Goal: Find specific page/section: Find specific page/section

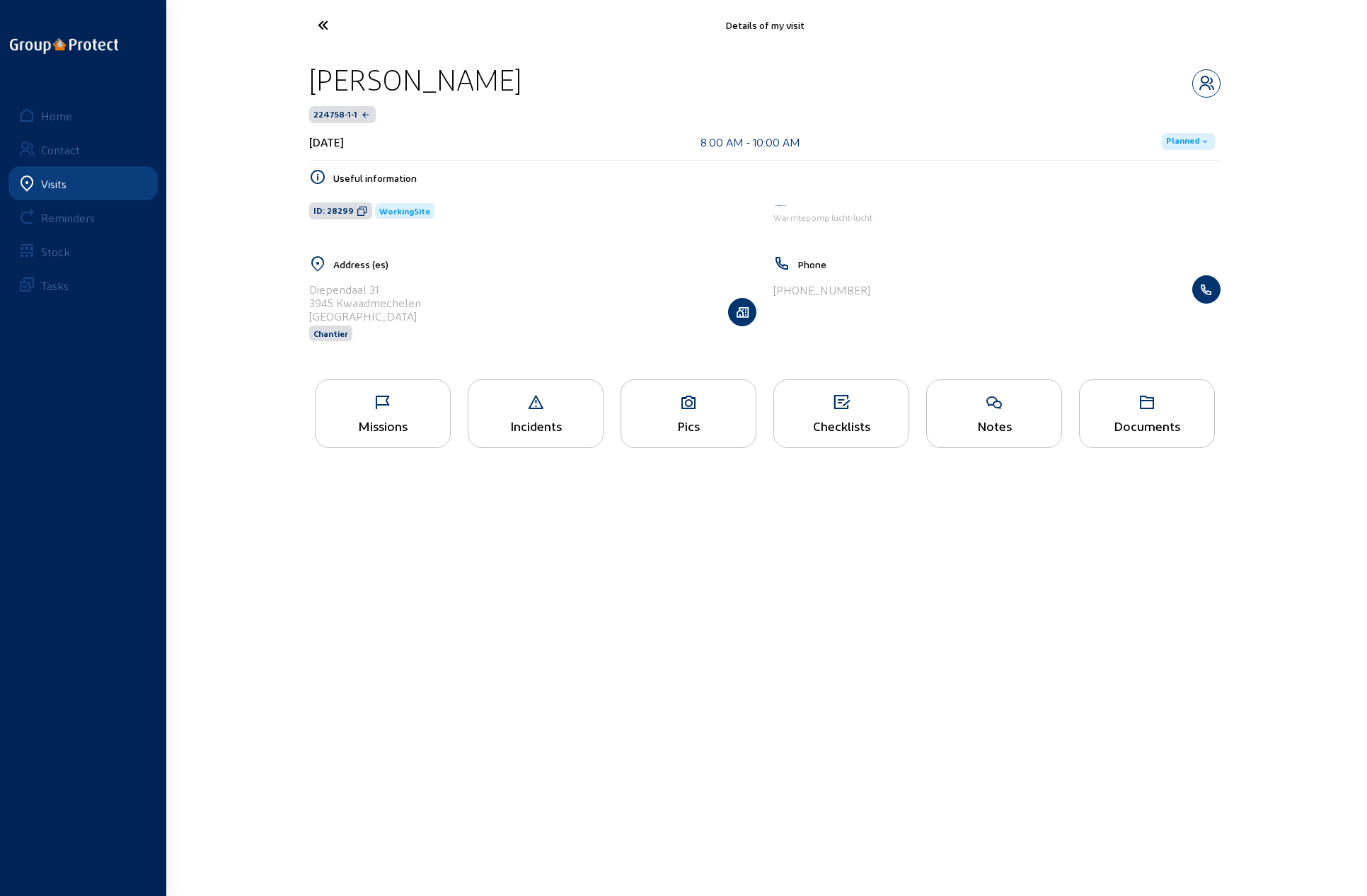
click at [317, 26] on icon at bounding box center [375, 25] width 130 height 25
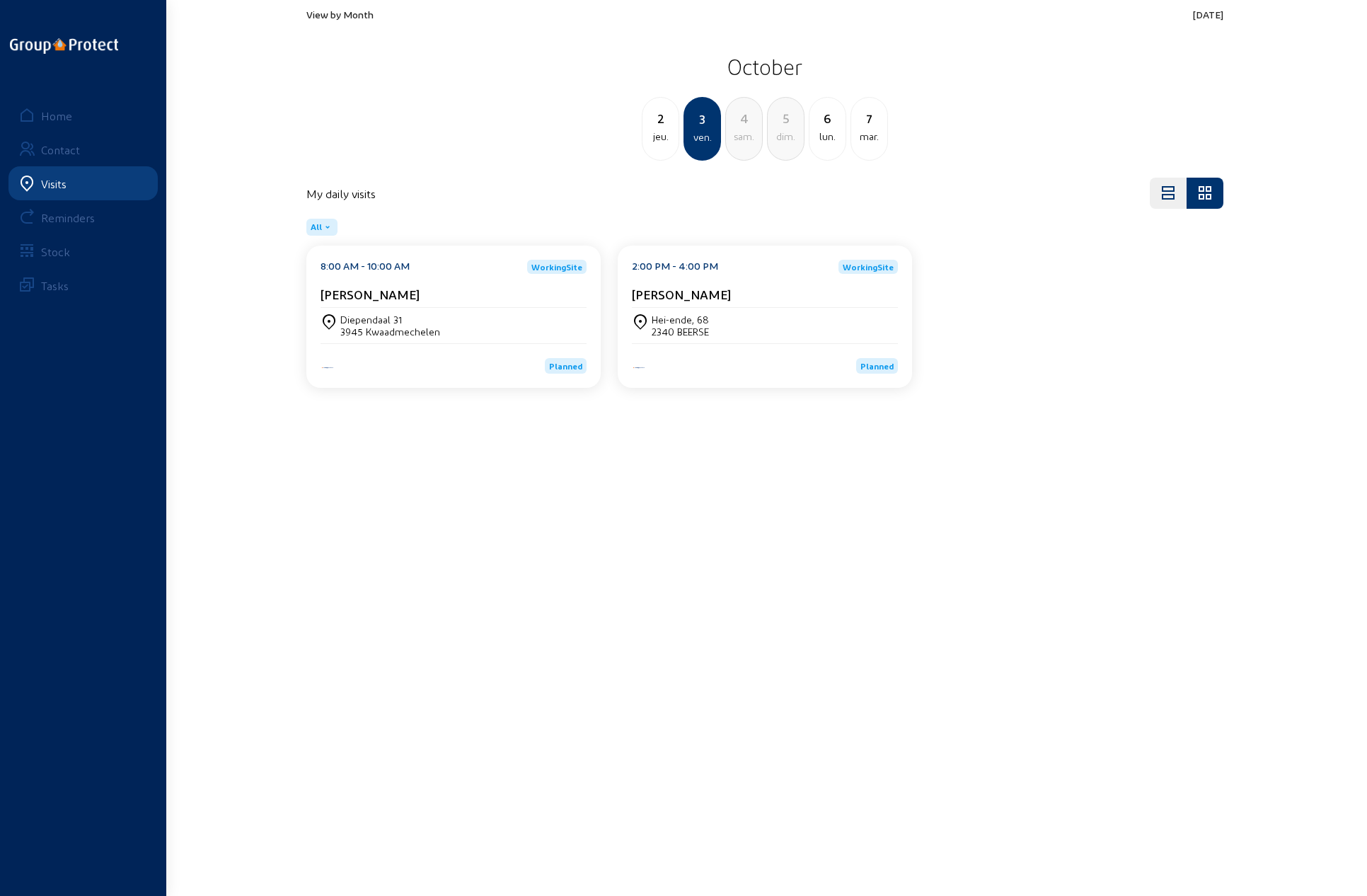
click at [355, 13] on span "View by Month" at bounding box center [339, 14] width 67 height 12
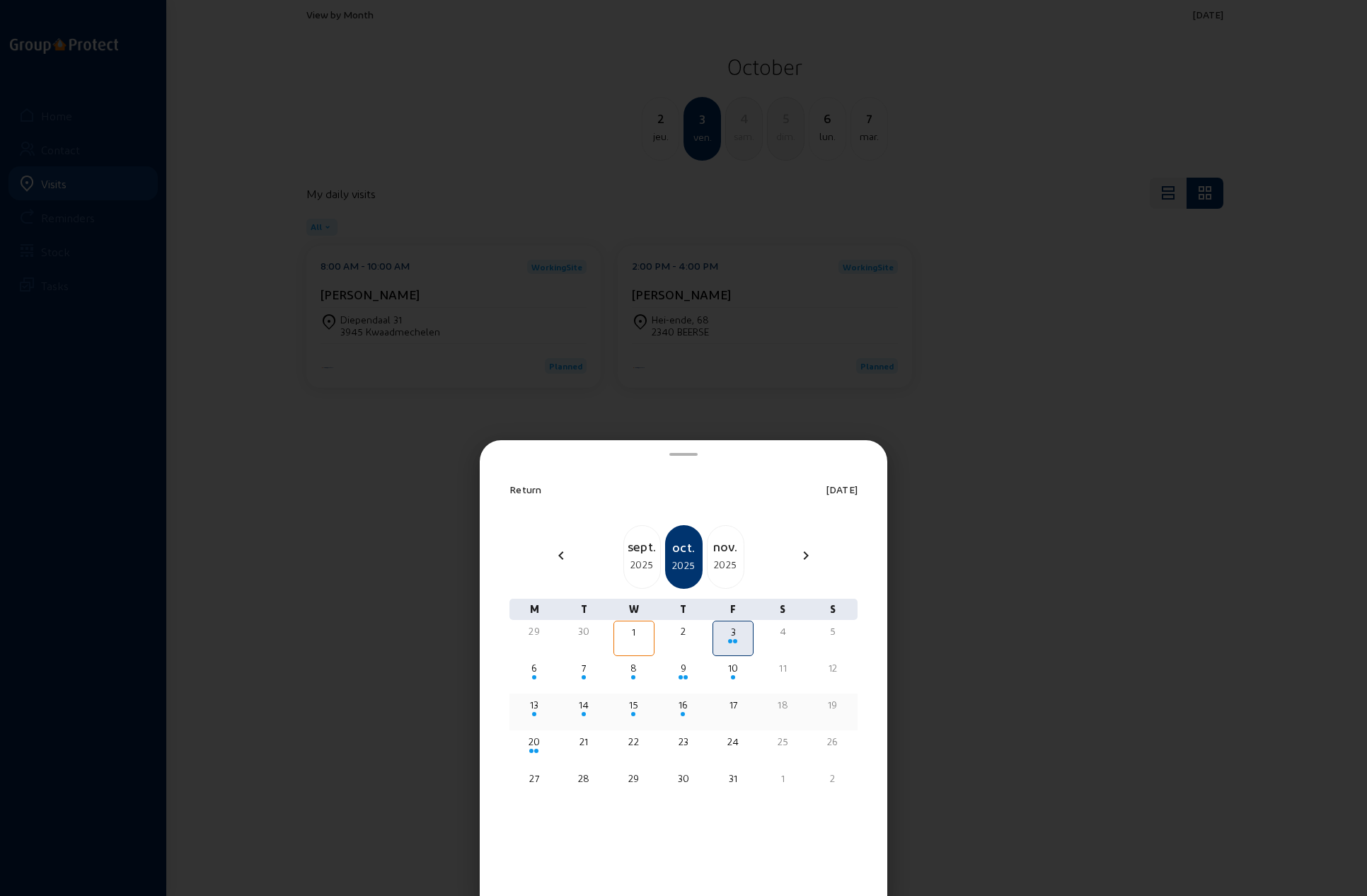
click at [537, 704] on div "13" at bounding box center [534, 705] width 38 height 14
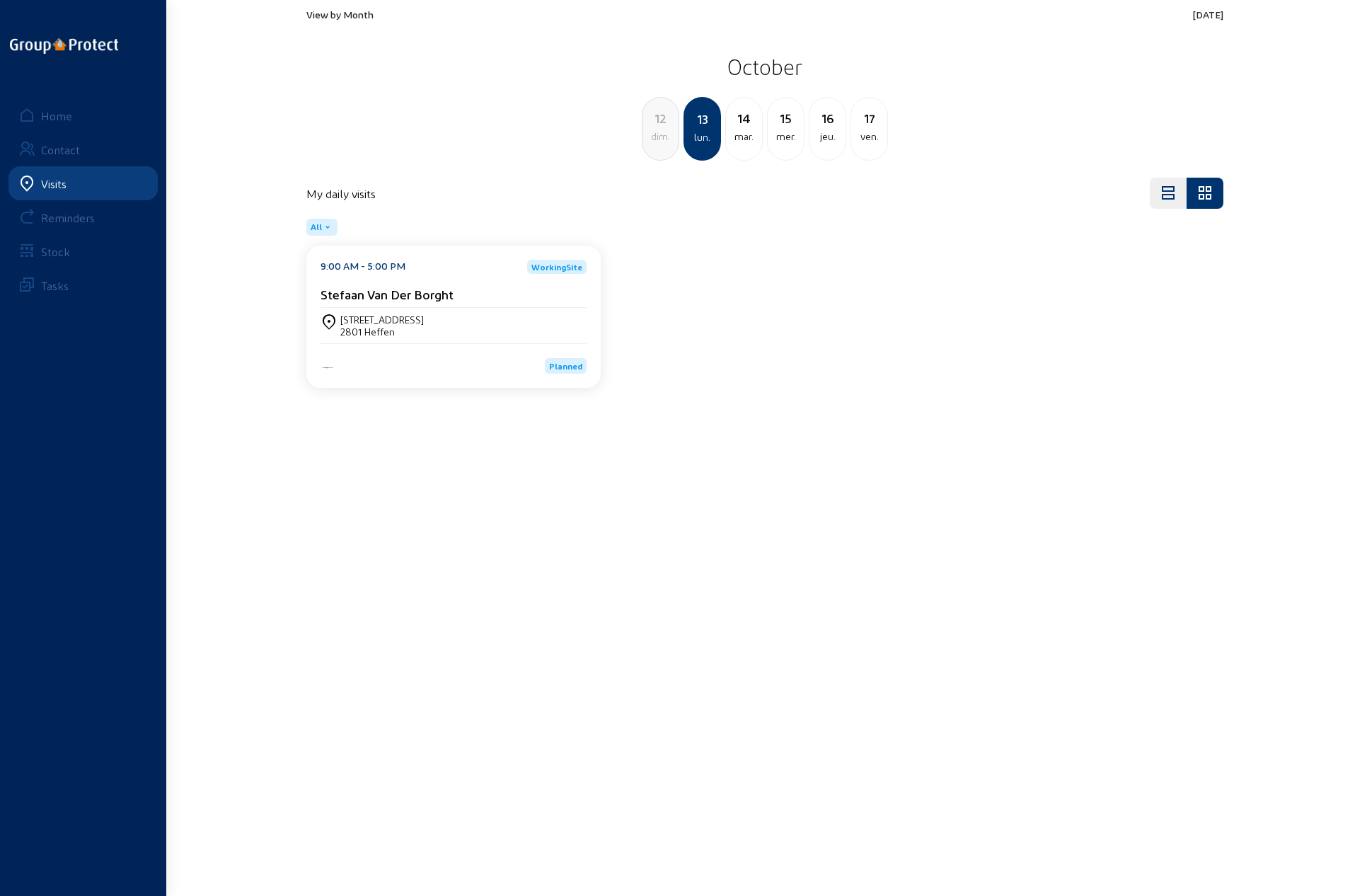
click at [399, 312] on div "[STREET_ADDRESS]" at bounding box center [453, 325] width 266 height 36
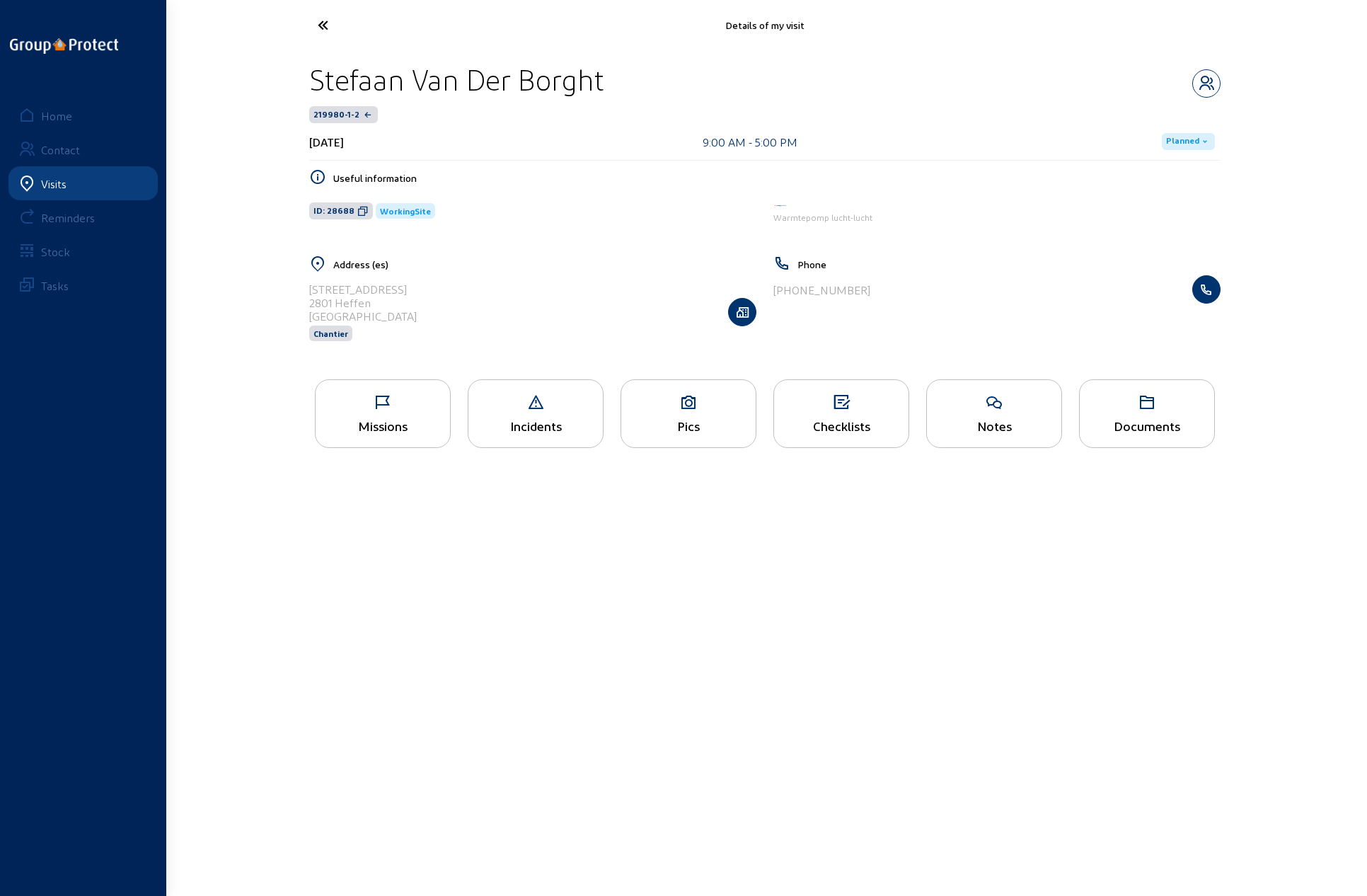
drag, startPoint x: 671, startPoint y: 414, endPoint x: 661, endPoint y: 415, distance: 10.0
click at [668, 415] on div "Pics" at bounding box center [688, 413] width 136 height 68
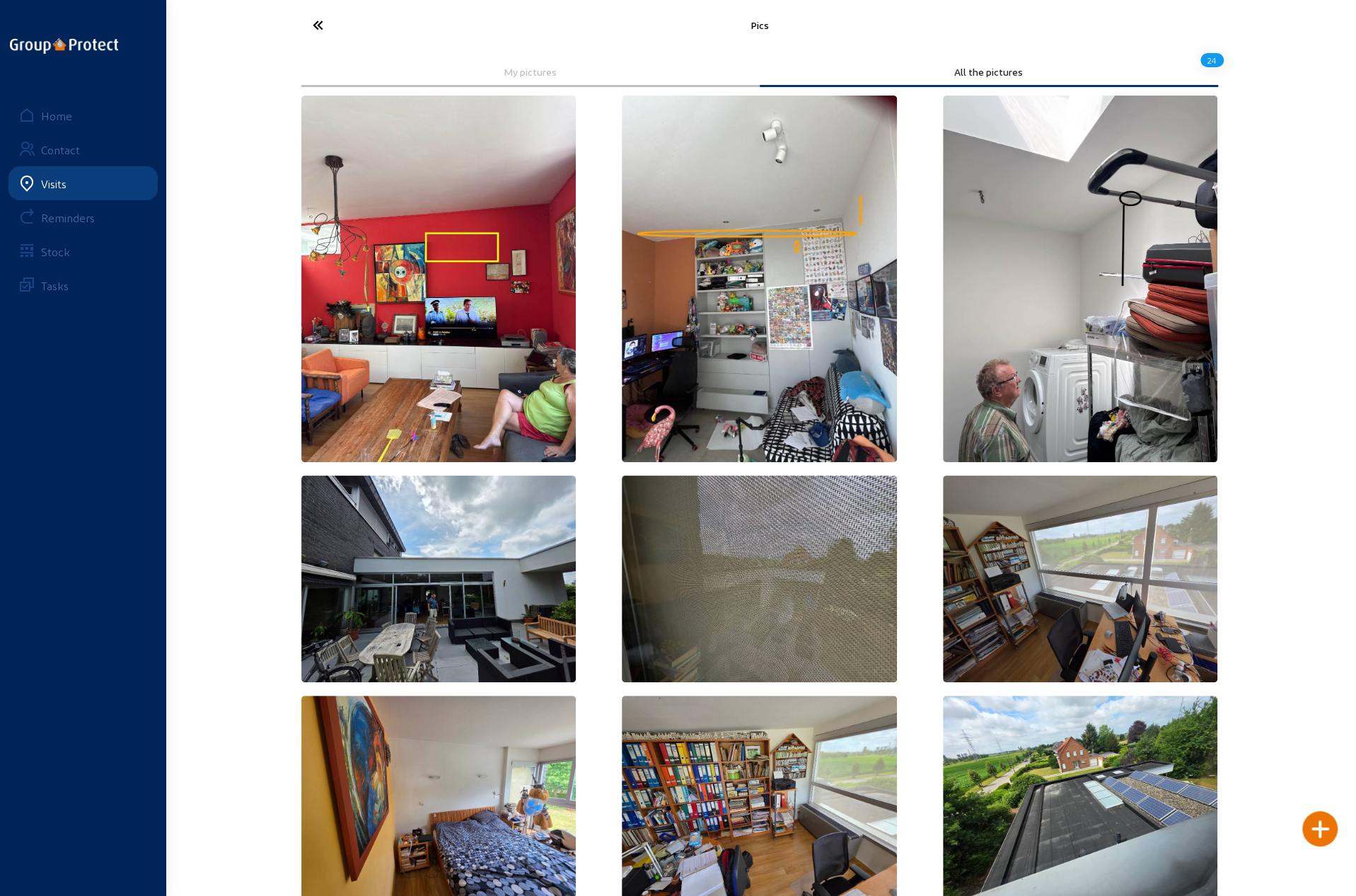
click at [319, 25] on icon at bounding box center [370, 25] width 130 height 25
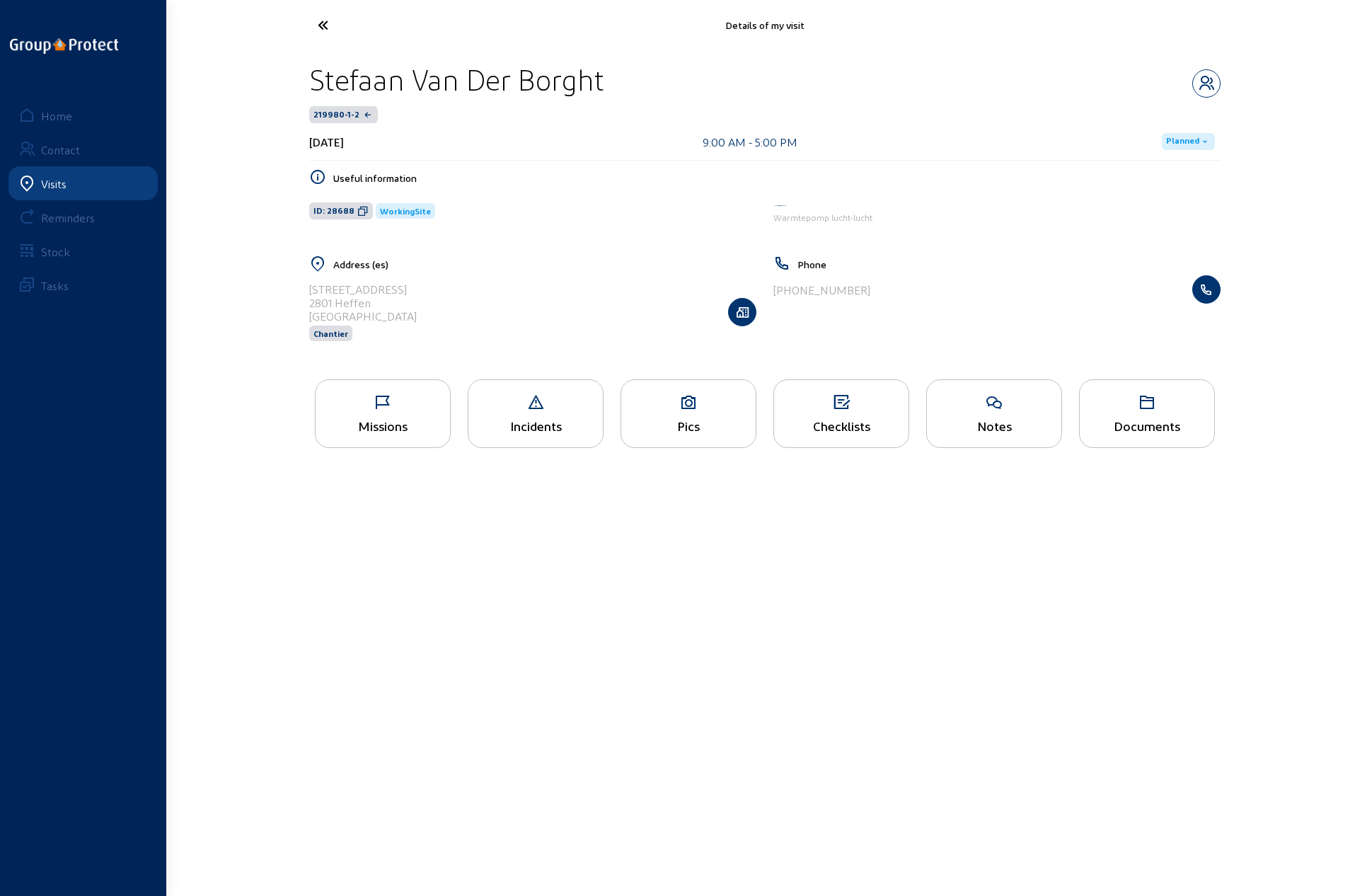
click at [319, 26] on icon at bounding box center [375, 25] width 130 height 25
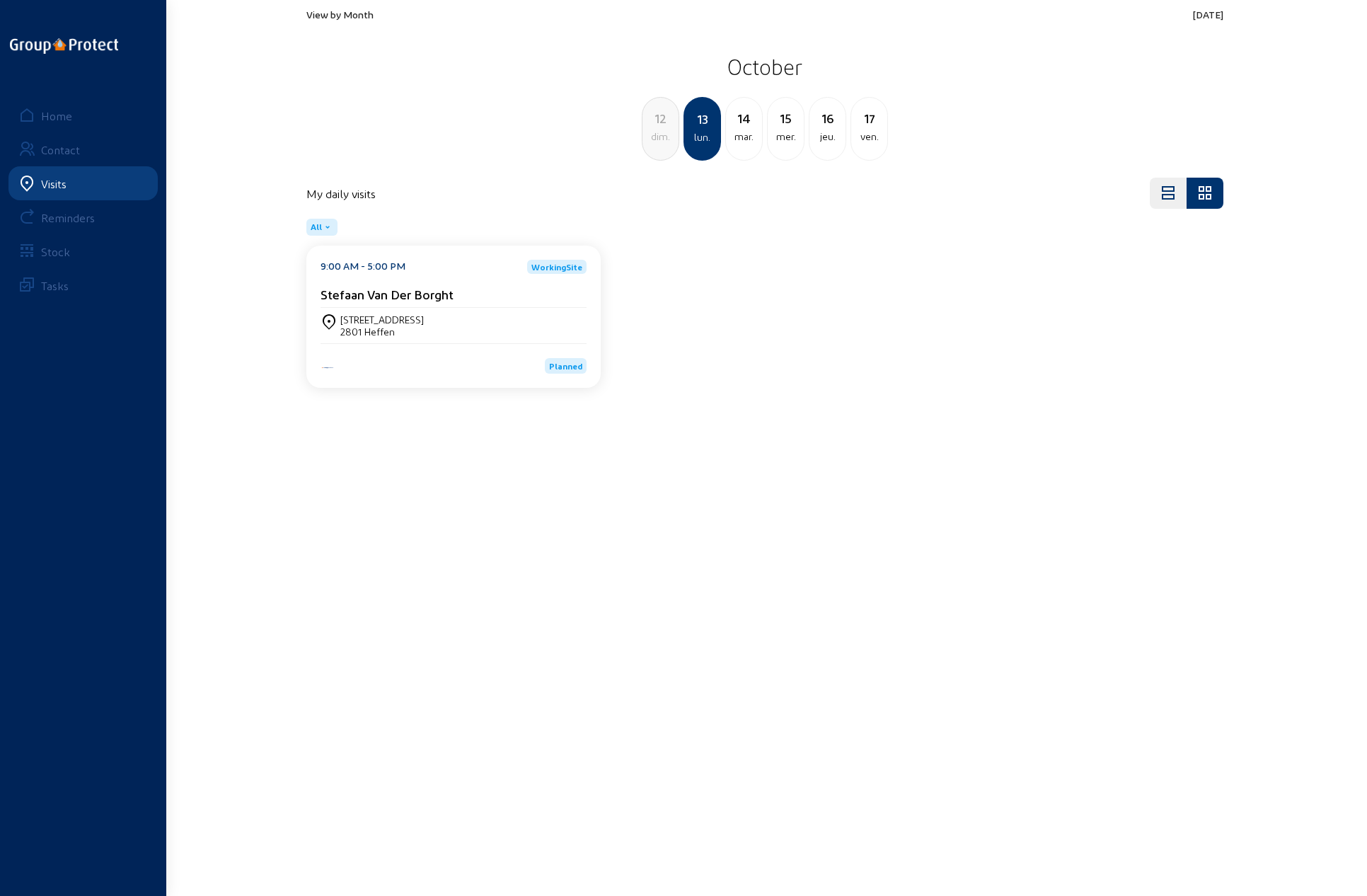
click at [743, 131] on div "mar." at bounding box center [744, 136] width 36 height 17
click at [741, 134] on div "mer." at bounding box center [744, 136] width 36 height 17
click at [744, 130] on div "jeu." at bounding box center [744, 136] width 36 height 17
click at [781, 131] on div "sam." at bounding box center [785, 136] width 36 height 17
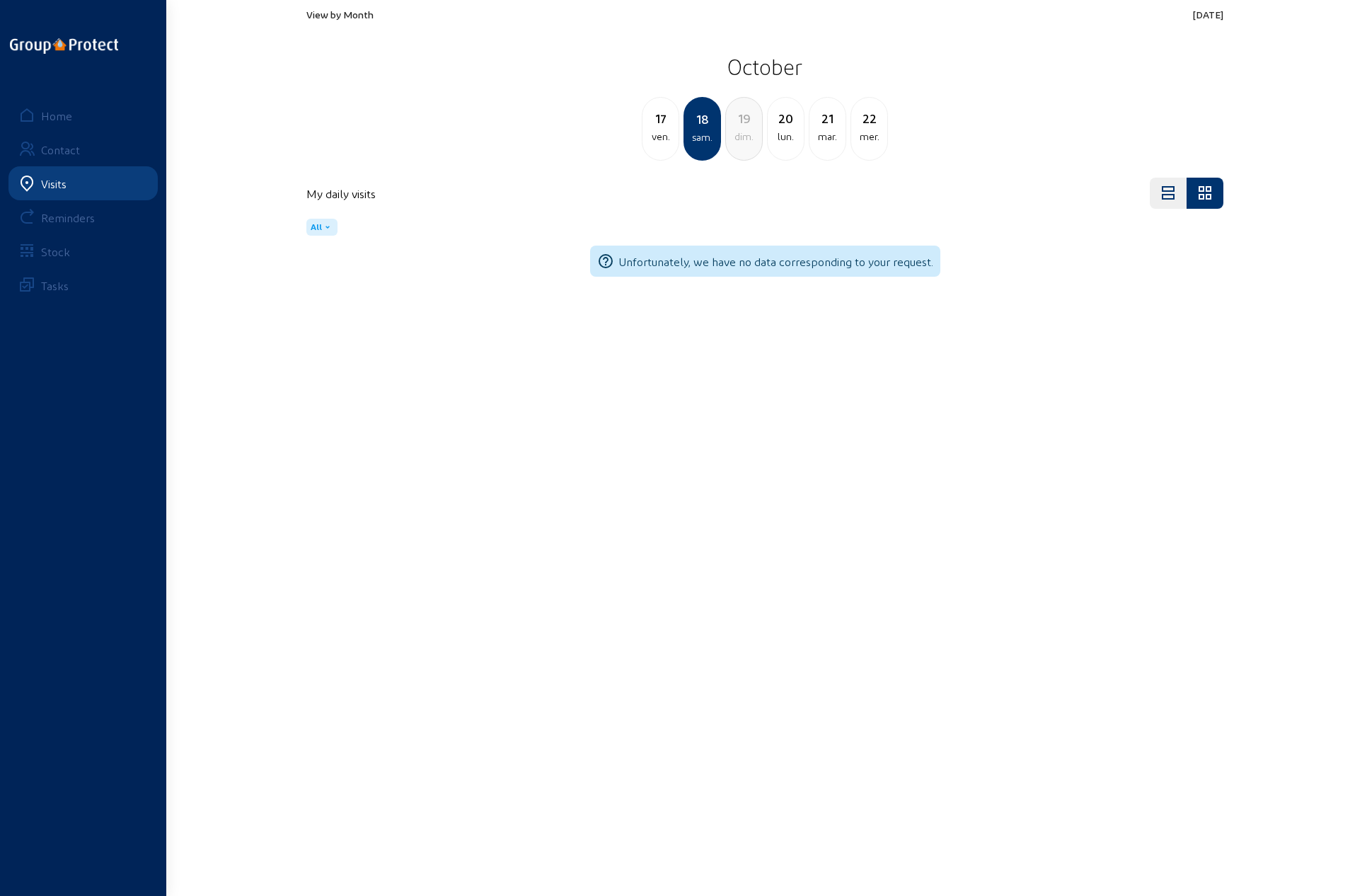
click at [332, 17] on span "View by Month" at bounding box center [339, 14] width 67 height 12
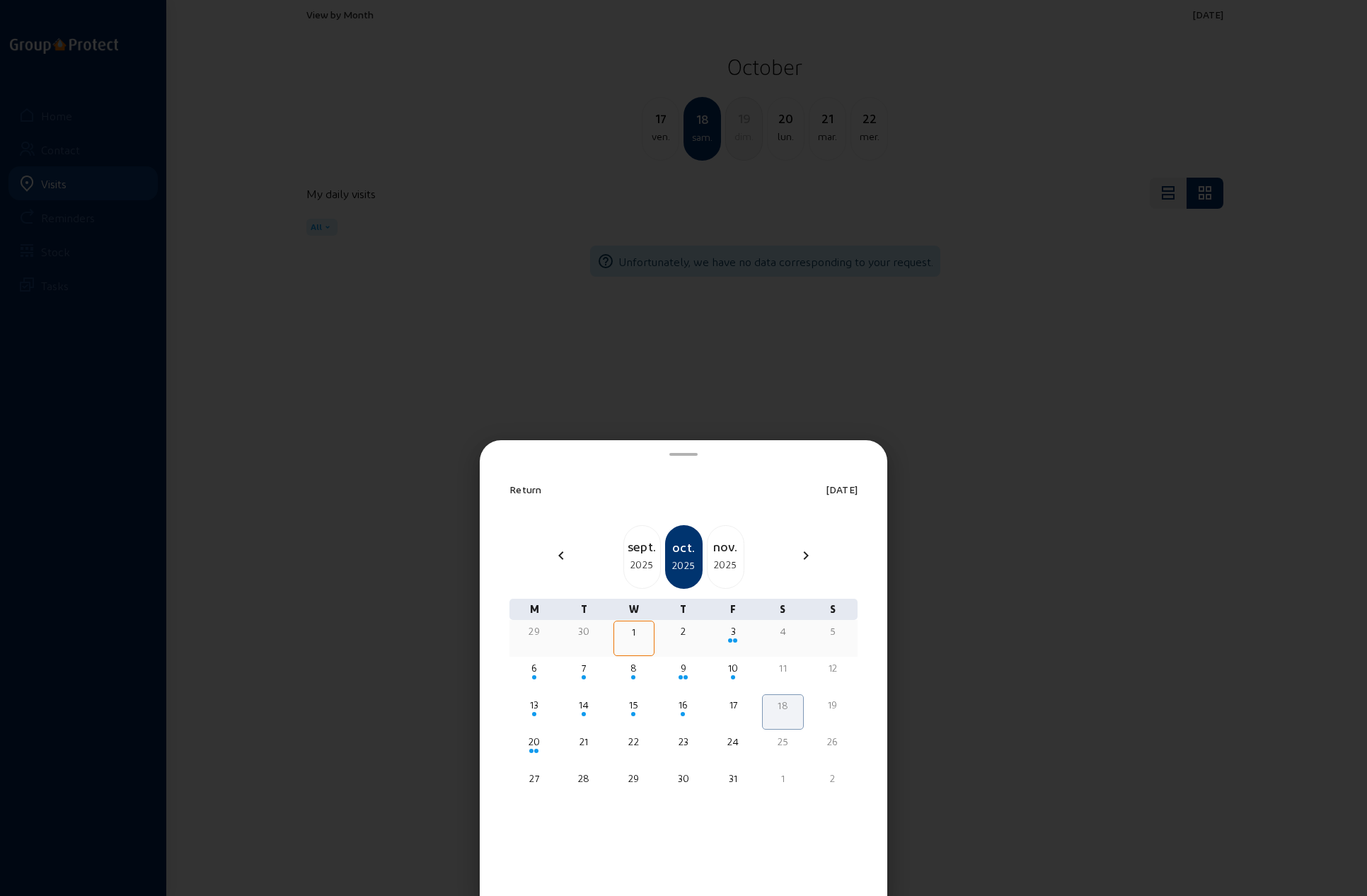
click at [632, 631] on div "1" at bounding box center [634, 631] width 37 height 14
